Goal: Communication & Community: Answer question/provide support

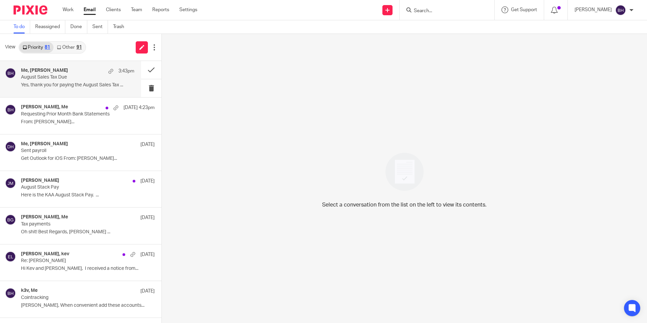
click at [69, 79] on p "August Sales Tax Due" at bounding box center [66, 77] width 91 height 6
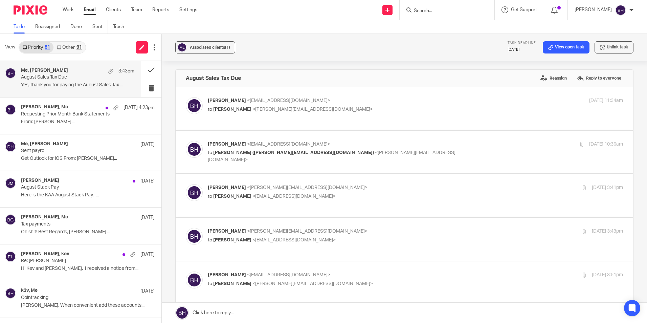
click at [74, 48] on link "Other 91" at bounding box center [68, 47] width 31 height 11
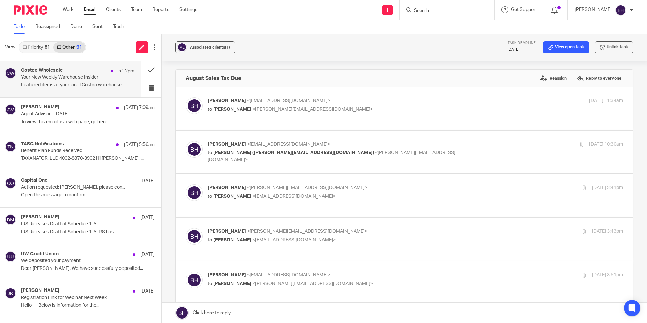
click at [70, 77] on p "Your New Weekly Warehouse Insider" at bounding box center [66, 77] width 91 height 6
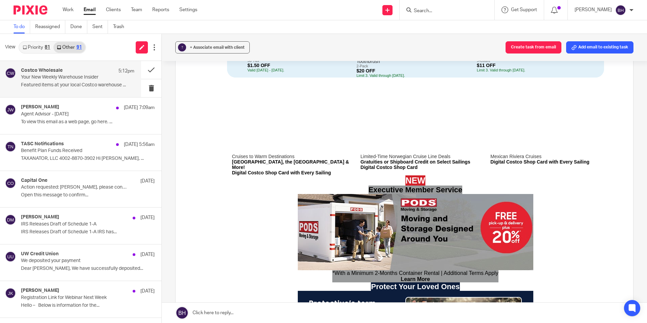
scroll to position [542, 0]
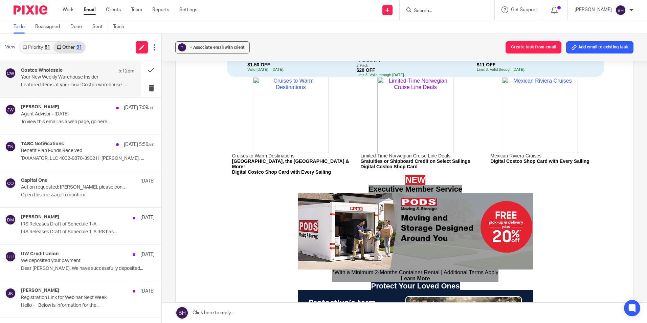
click at [420, 133] on img at bounding box center [415, 115] width 76 height 76
click at [42, 46] on link "Priority 81" at bounding box center [36, 47] width 34 height 11
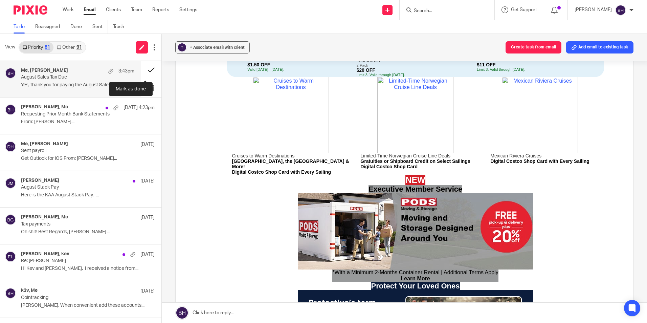
click at [145, 71] on button at bounding box center [151, 70] width 20 height 18
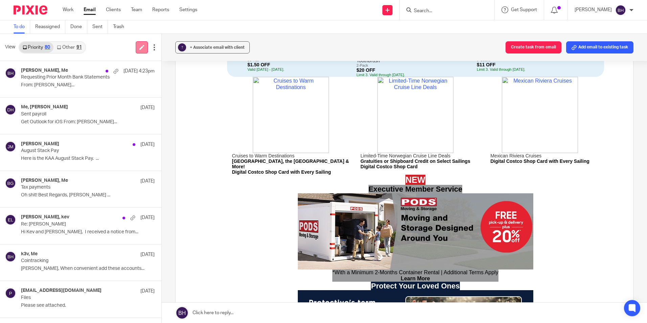
click at [139, 48] on icon at bounding box center [141, 47] width 5 height 5
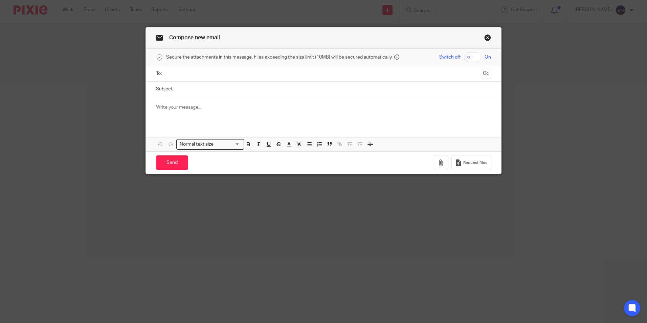
click at [192, 74] on input "text" at bounding box center [323, 74] width 309 height 8
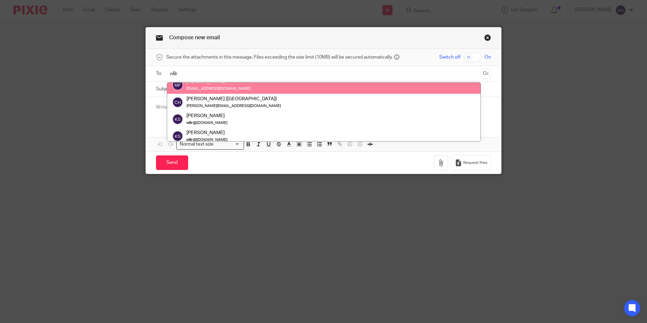
scroll to position [34, 0]
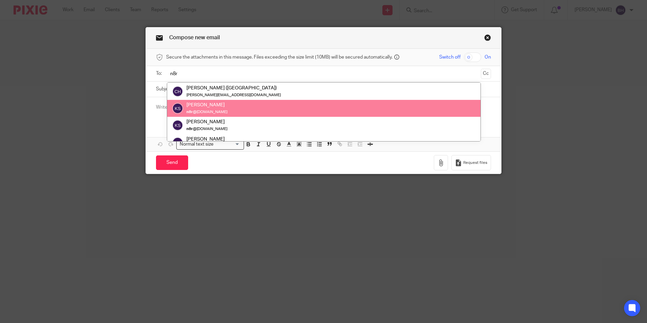
type input "n8r"
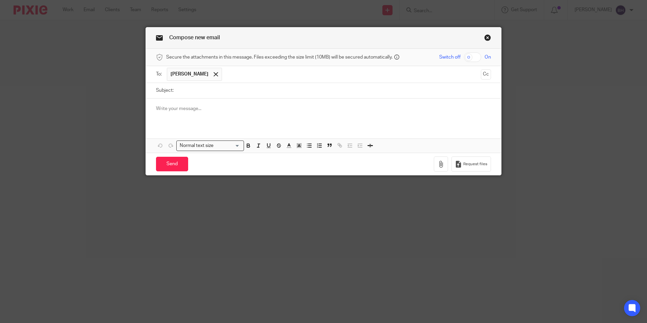
click at [197, 93] on input "Subject:" at bounding box center [334, 90] width 314 height 15
click at [156, 105] on p at bounding box center [323, 108] width 335 height 7
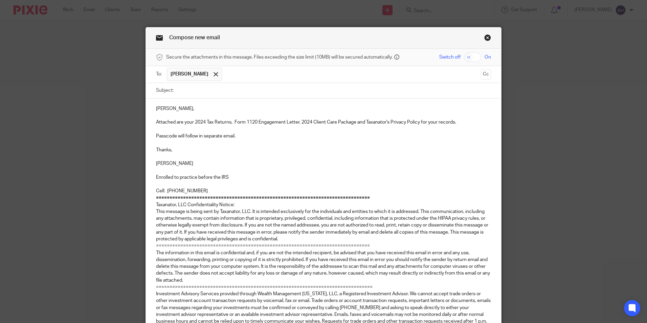
scroll to position [9, 0]
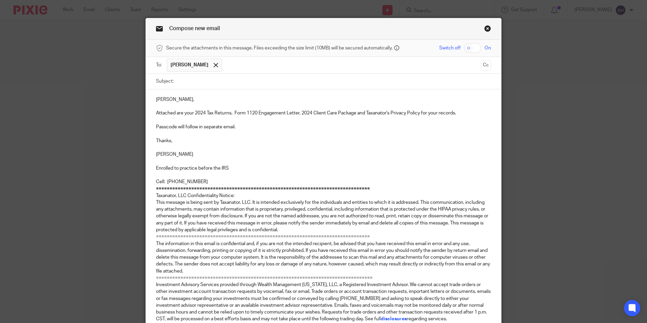
click at [194, 84] on input "Subject:" at bounding box center [334, 81] width 314 height 15
paste input "2024 Tax Returns and Related Documents"
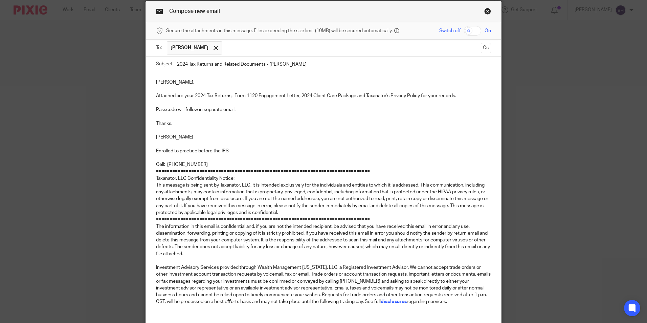
scroll to position [24, 0]
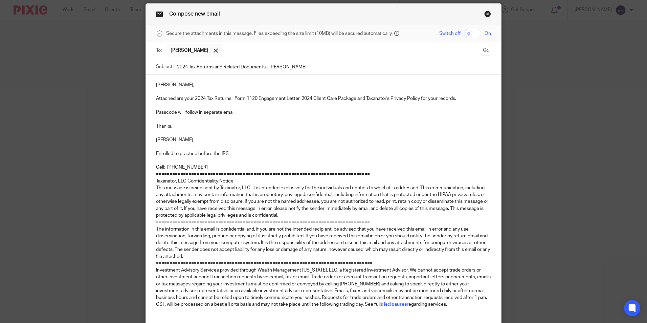
type input "2024 Tax Returns and Related Documents - Esker"
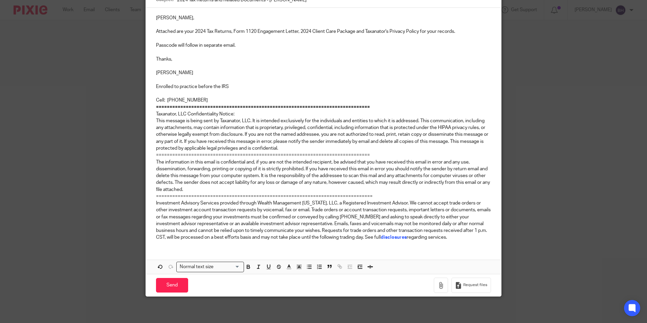
scroll to position [91, 0]
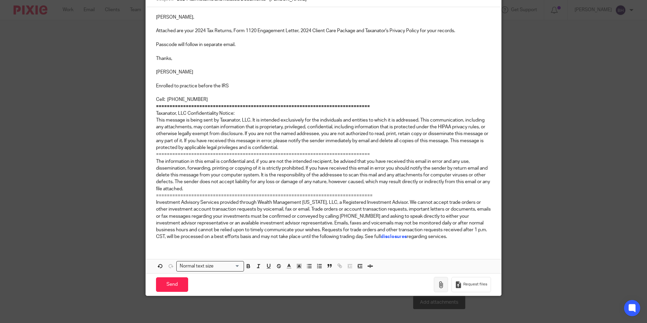
click at [435, 283] on button "button" at bounding box center [441, 284] width 14 height 15
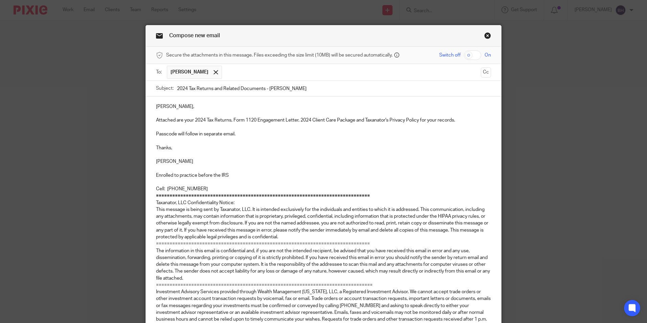
scroll to position [0, 0]
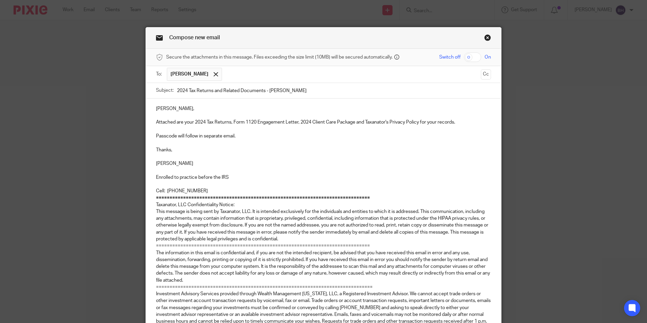
click at [471, 59] on input "checkbox" at bounding box center [472, 56] width 17 height 9
checkbox input "true"
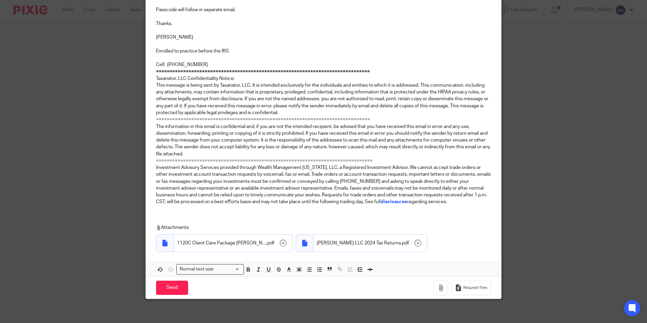
scroll to position [129, 0]
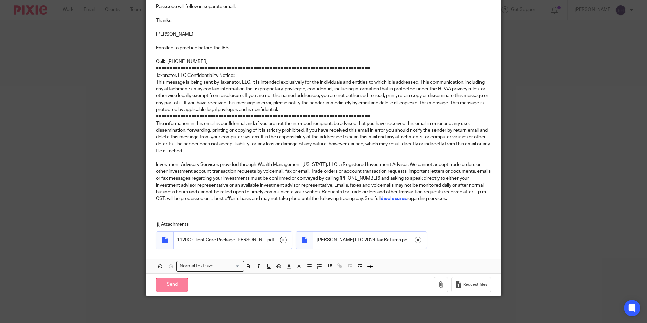
click at [169, 282] on input "Send" at bounding box center [172, 285] width 32 height 15
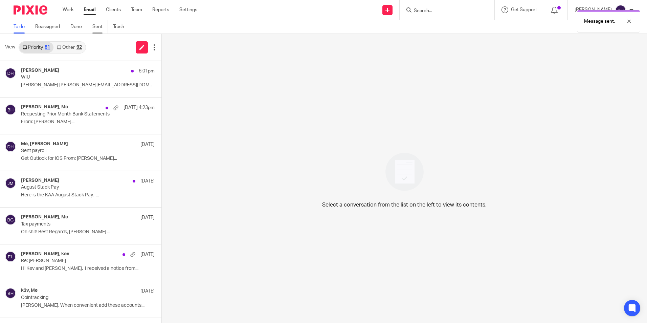
click at [96, 26] on link "Sent" at bounding box center [100, 26] width 16 height 13
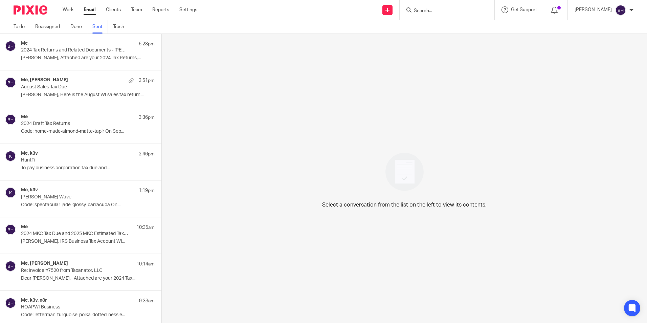
click at [94, 53] on p "2024 Tax Returns and Related Documents - [PERSON_NAME]" at bounding box center [74, 50] width 107 height 6
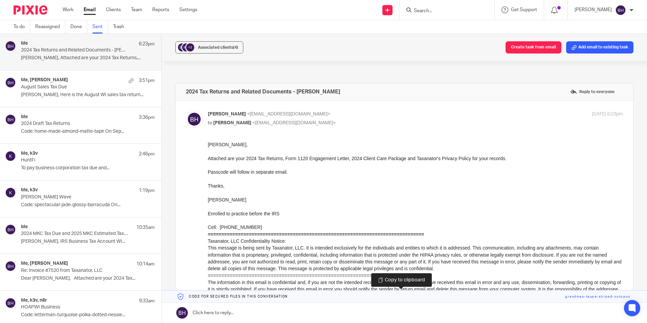
click at [248, 297] on link at bounding box center [404, 296] width 485 height 12
drag, startPoint x: 248, startPoint y: 297, endPoint x: 245, endPoint y: 308, distance: 10.8
click at [245, 308] on link at bounding box center [404, 313] width 485 height 20
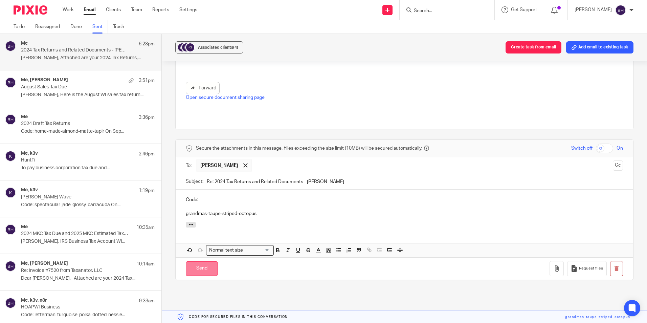
click at [209, 261] on input "Send" at bounding box center [202, 268] width 32 height 15
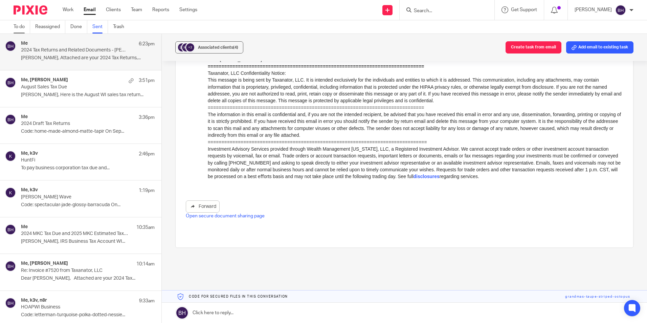
click at [17, 26] on link "To do" at bounding box center [22, 26] width 17 height 13
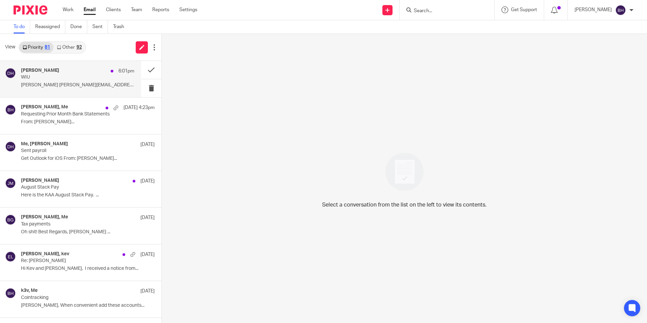
click at [67, 76] on p "WIU" at bounding box center [66, 77] width 91 height 6
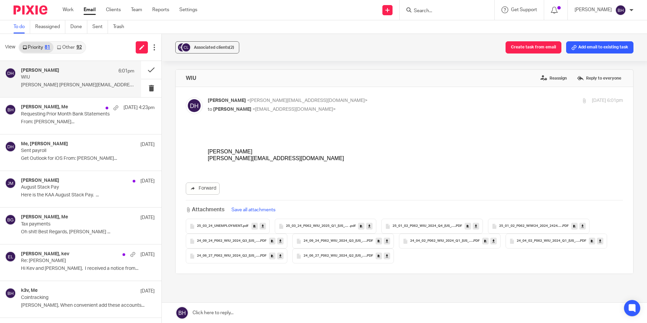
click at [262, 225] on icon at bounding box center [263, 226] width 2 height 5
click at [279, 240] on icon at bounding box center [280, 241] width 2 height 5
click at [277, 255] on link at bounding box center [280, 256] width 6 height 7
click at [368, 227] on icon at bounding box center [369, 226] width 2 height 5
click at [386, 242] on icon at bounding box center [387, 241] width 2 height 5
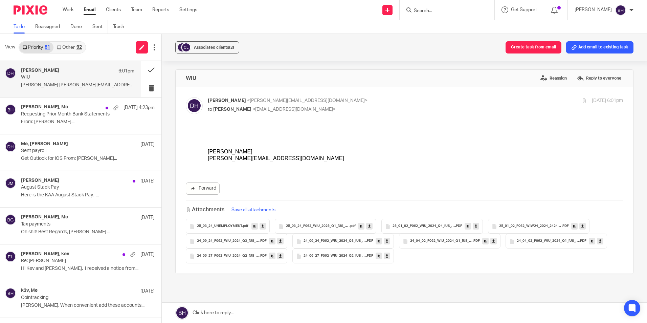
click at [386, 256] on icon at bounding box center [387, 256] width 2 height 5
click at [475, 226] on icon at bounding box center [476, 226] width 2 height 5
click at [493, 240] on icon at bounding box center [494, 241] width 2 height 5
click at [582, 226] on icon at bounding box center [583, 226] width 2 height 5
click at [599, 242] on icon at bounding box center [600, 241] width 2 height 5
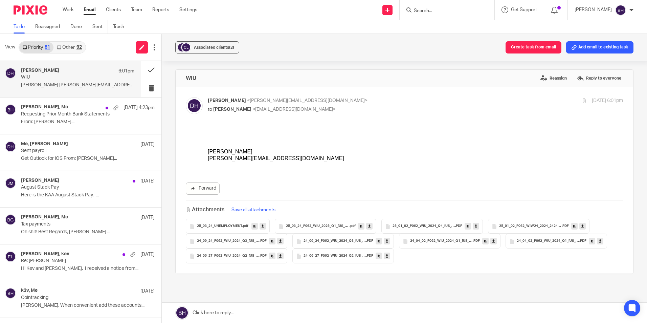
click at [257, 158] on p "[PERSON_NAME][EMAIL_ADDRESS][DOMAIN_NAME]" at bounding box center [415, 158] width 415 height 7
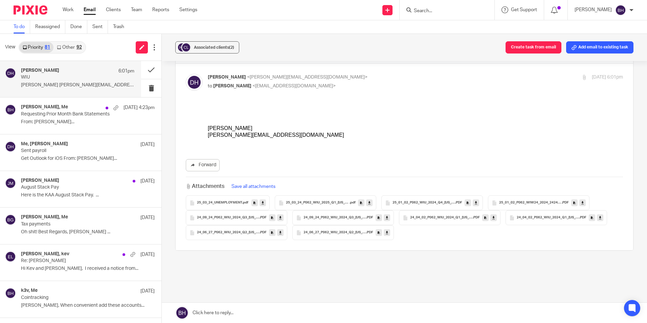
scroll to position [34, 0]
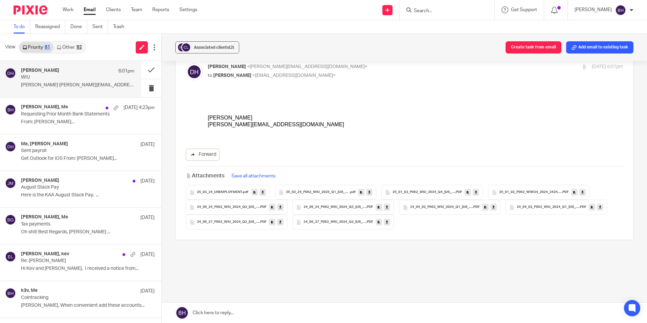
click at [252, 310] on link at bounding box center [404, 313] width 485 height 20
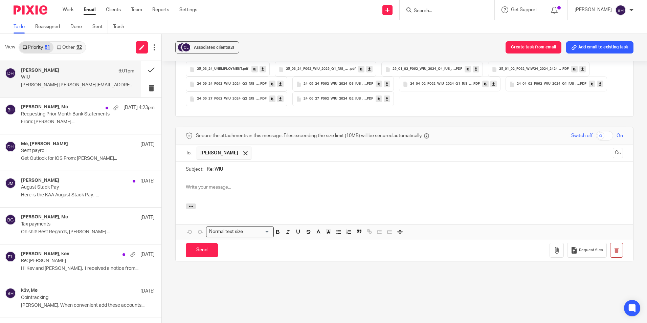
scroll to position [0, 0]
click at [196, 189] on p at bounding box center [404, 187] width 437 height 7
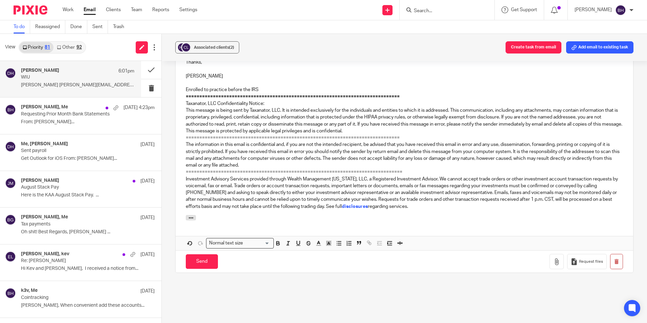
scroll to position [416, 0]
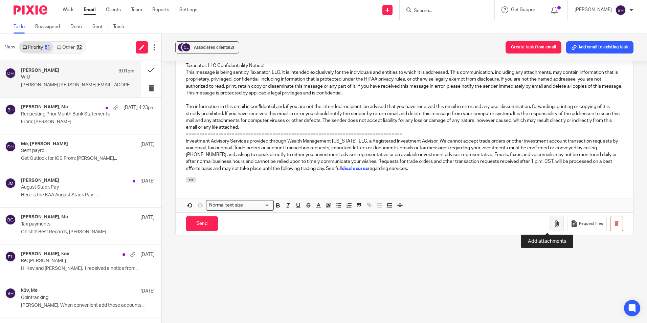
click at [550, 227] on button "button" at bounding box center [557, 223] width 14 height 15
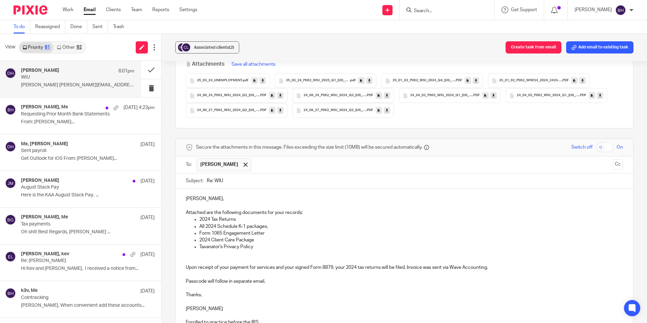
scroll to position [145, 0]
click at [596, 149] on input "checkbox" at bounding box center [604, 147] width 17 height 9
checkbox input "true"
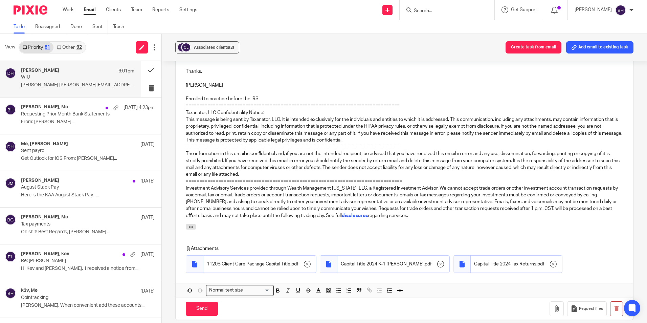
scroll to position [454, 0]
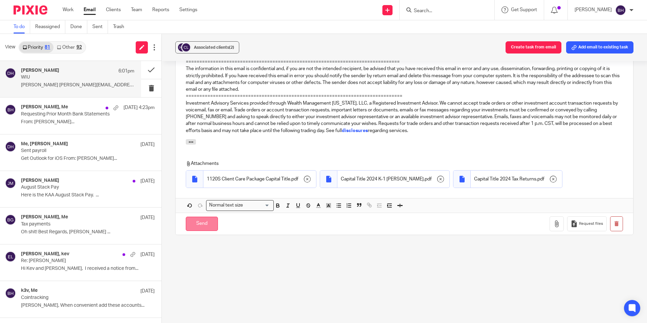
click at [209, 223] on input "Send" at bounding box center [202, 224] width 32 height 15
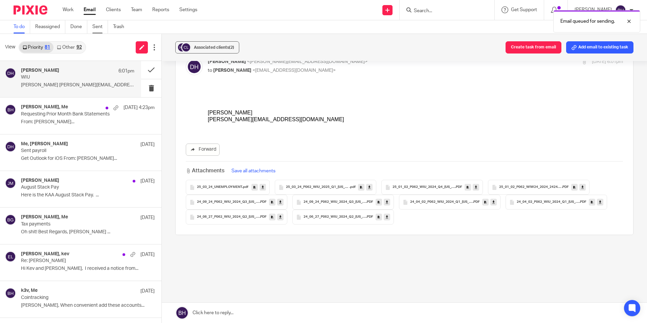
click at [97, 26] on link "Sent" at bounding box center [100, 26] width 16 height 13
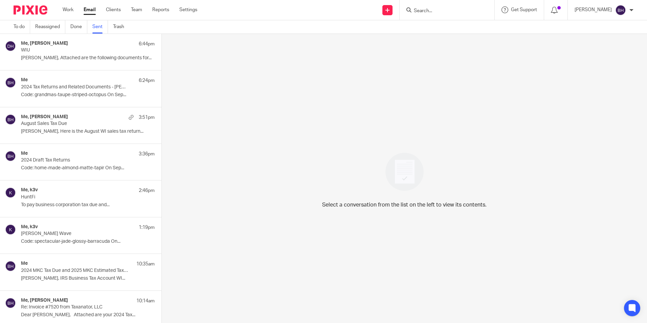
click at [85, 58] on p "[PERSON_NAME], Attached are the following documents for..." at bounding box center [88, 58] width 134 height 6
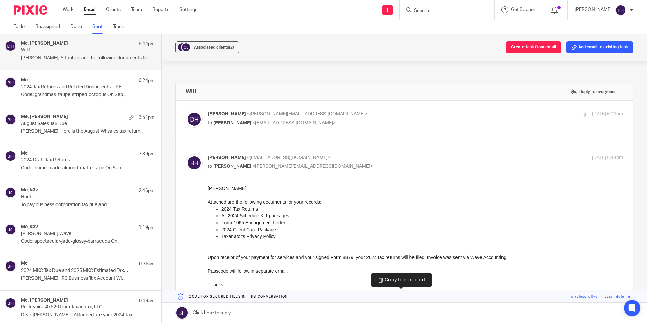
click at [255, 295] on link at bounding box center [404, 296] width 485 height 12
drag, startPoint x: 255, startPoint y: 295, endPoint x: 247, endPoint y: 306, distance: 13.3
click at [247, 306] on link at bounding box center [404, 313] width 485 height 20
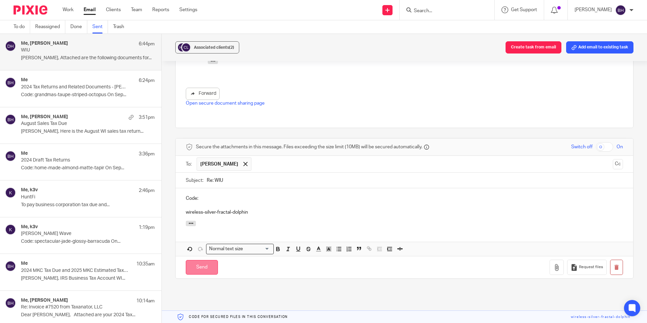
click at [209, 260] on input "Send" at bounding box center [202, 267] width 32 height 15
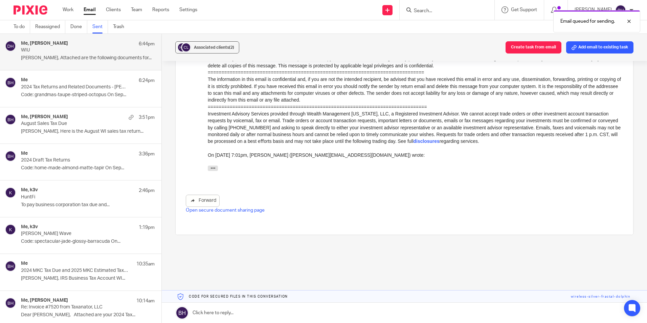
scroll to position [277, 0]
